Goal: Task Accomplishment & Management: Use online tool/utility

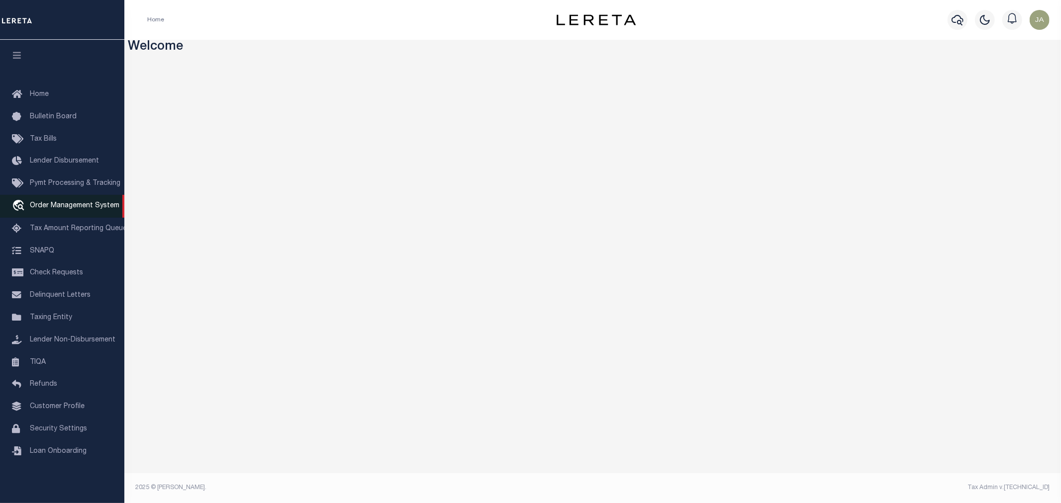
click at [53, 201] on link "travel_explore Order Management System" at bounding box center [62, 206] width 124 height 23
click at [44, 406] on span "Customer Profile" at bounding box center [57, 406] width 55 height 7
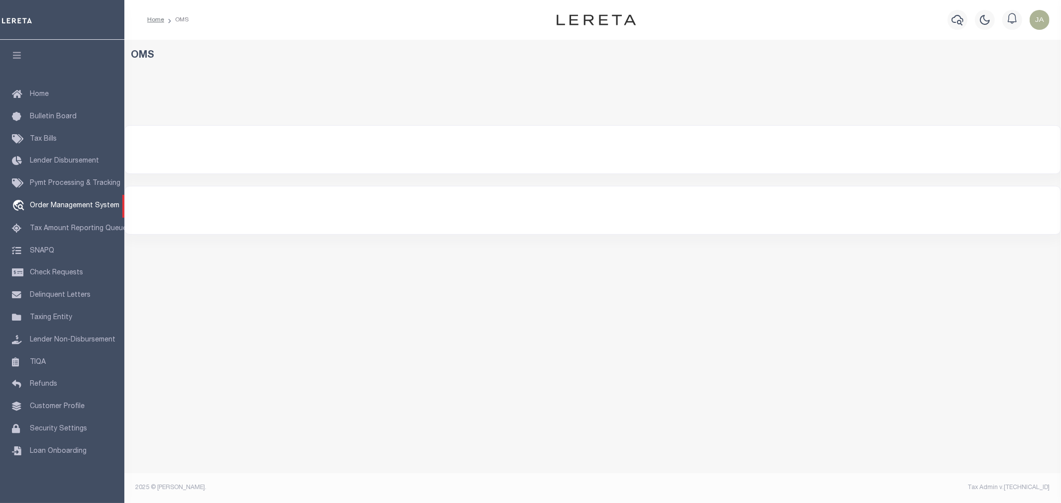
select select "200"
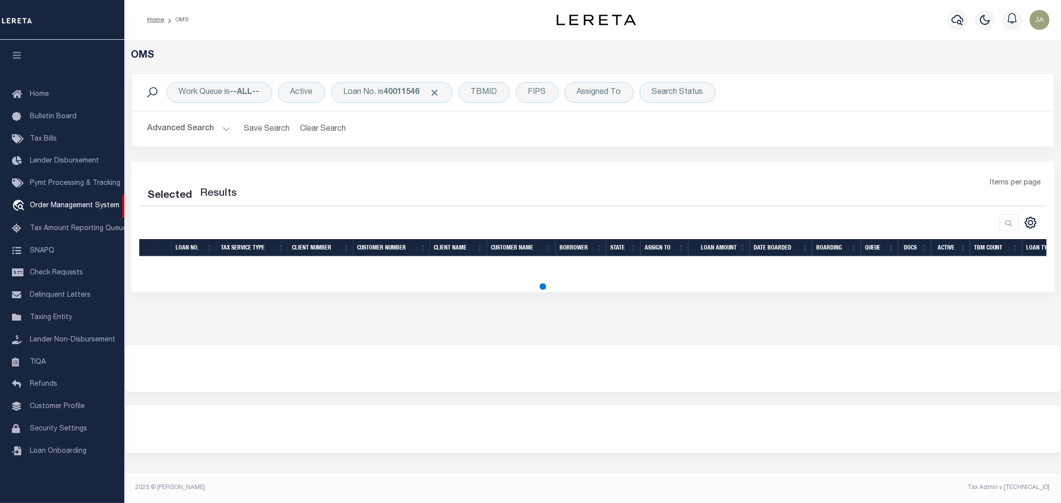
select select "200"
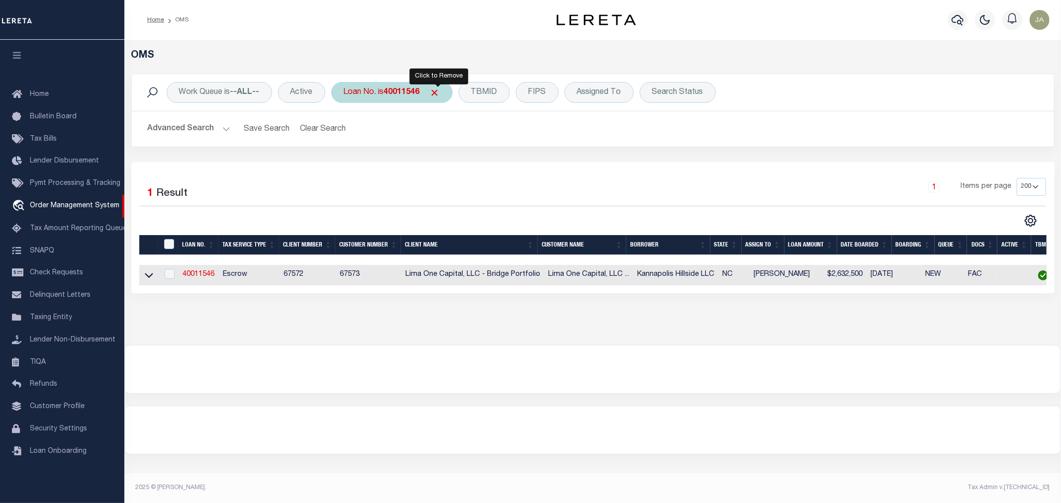
click at [435, 93] on span "Click to Remove" at bounding box center [435, 93] width 10 height 10
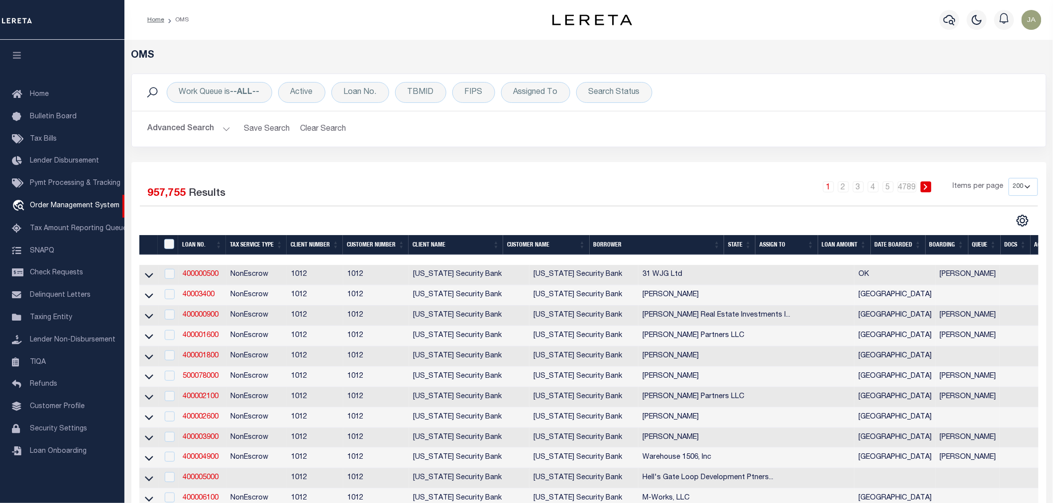
click at [791, 257] on div at bounding box center [677, 260] width 1076 height 10
